Goal: Find specific page/section: Find specific page/section

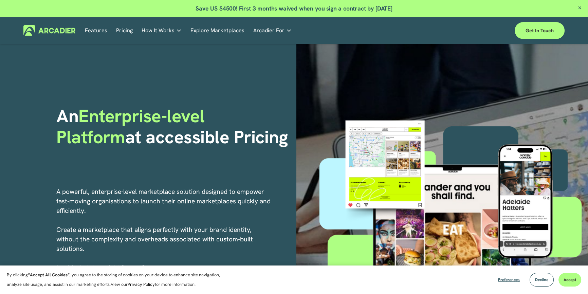
click at [0, 0] on p "No in-house development team? No problem. Use one of our partners." at bounding box center [0, 0] width 0 height 0
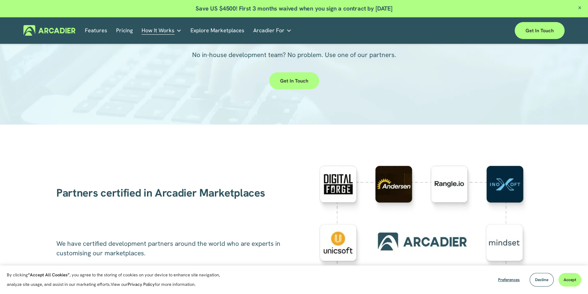
scroll to position [36, 0]
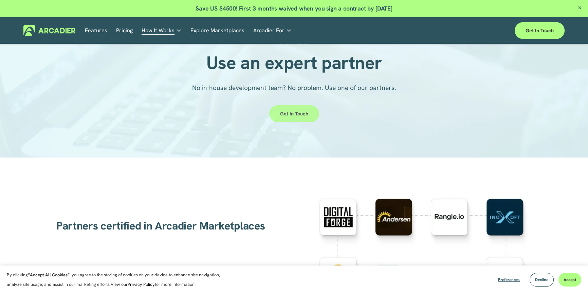
click at [291, 112] on link "Get in touch" at bounding box center [294, 113] width 50 height 17
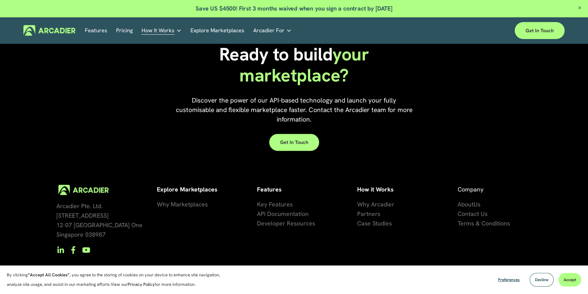
scroll to position [1078, 0]
